Goal: Navigation & Orientation: Find specific page/section

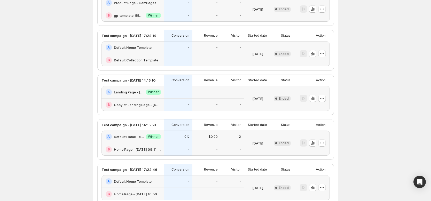
scroll to position [384, 0]
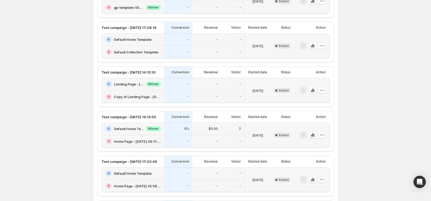
click at [316, 135] on button "button" at bounding box center [312, 134] width 7 height 7
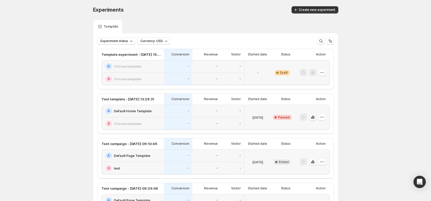
click at [313, 114] on button "button" at bounding box center [312, 117] width 7 height 7
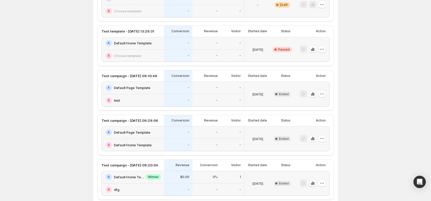
scroll to position [88, 0]
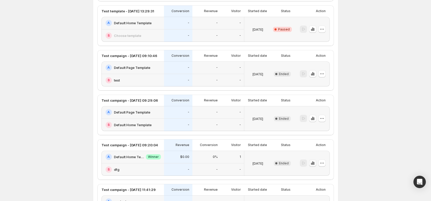
click at [314, 163] on icon "button" at bounding box center [313, 163] width 1 height 3
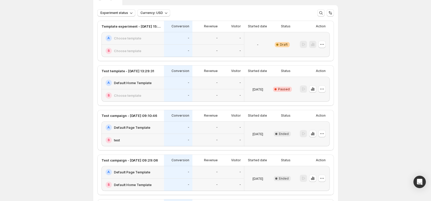
scroll to position [71, 0]
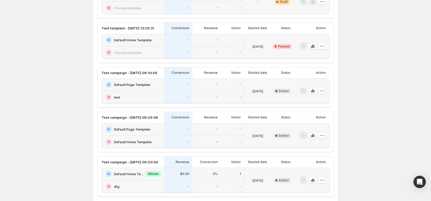
click at [315, 47] on icon "button" at bounding box center [312, 46] width 5 height 5
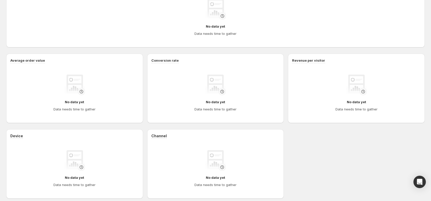
scroll to position [167, 0]
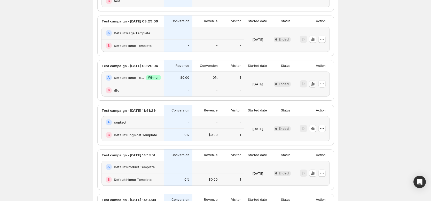
click at [315, 84] on icon "button" at bounding box center [312, 83] width 5 height 5
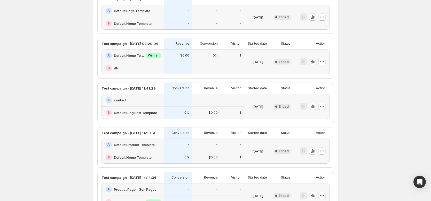
scroll to position [203, 0]
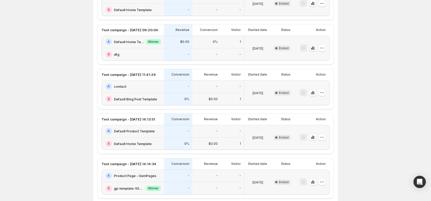
click at [315, 47] on icon "button" at bounding box center [312, 47] width 5 height 5
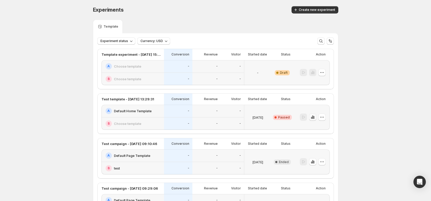
click at [315, 118] on icon "button" at bounding box center [312, 117] width 5 height 5
